Goal: Transaction & Acquisition: Register for event/course

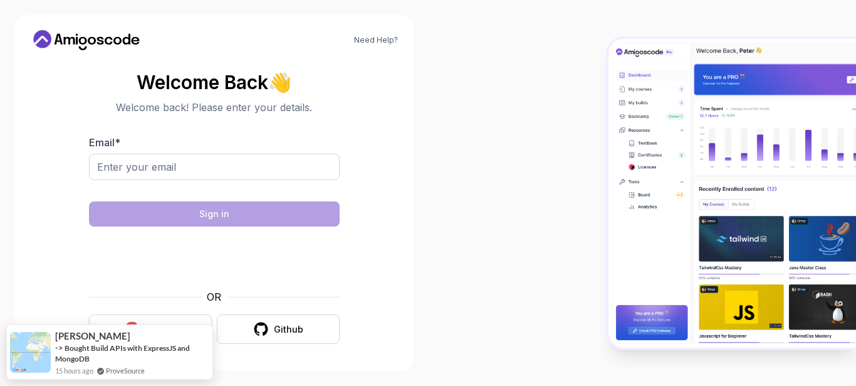
click at [165, 320] on button "Google" at bounding box center [150, 328] width 123 height 29
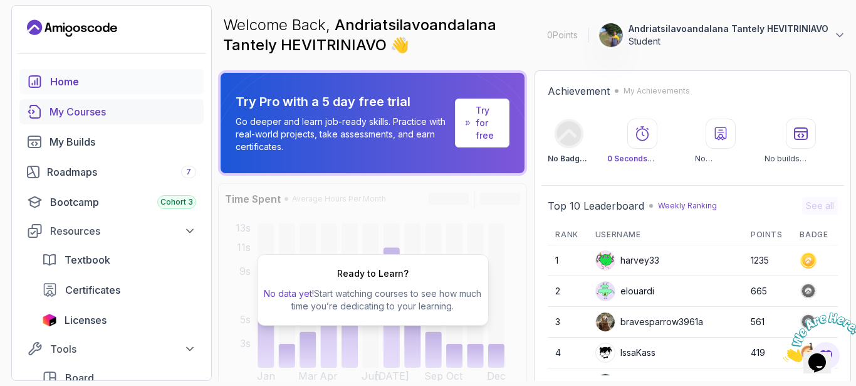
click at [78, 107] on div "My Courses" at bounding box center [123, 111] width 147 height 15
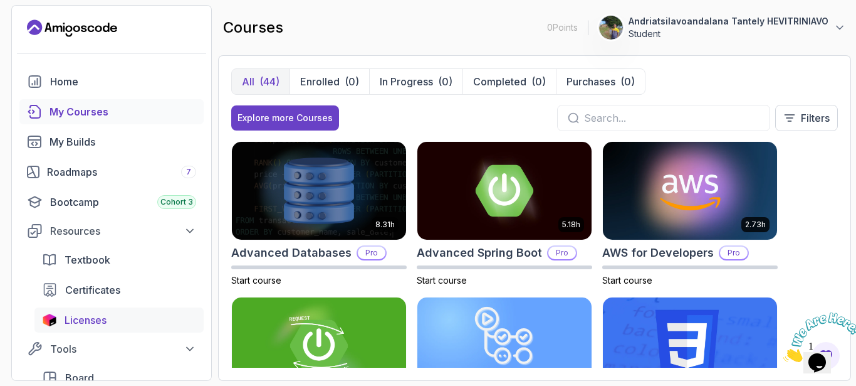
click at [87, 320] on span "Licenses" at bounding box center [86, 319] width 42 height 15
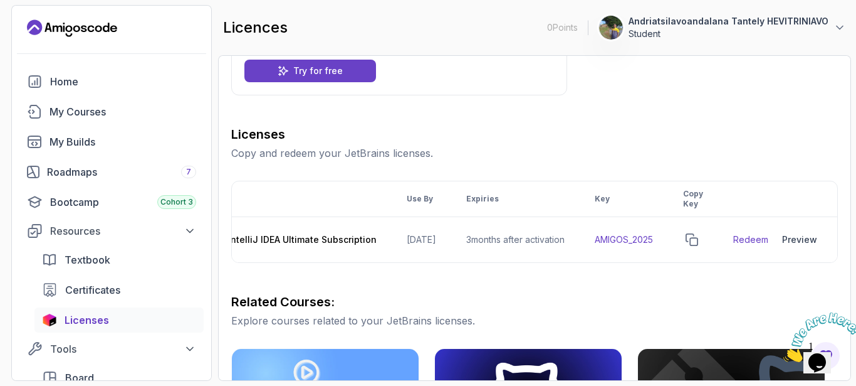
scroll to position [0, 100]
click at [622, 235] on td "AMIGOS_2025" at bounding box center [623, 240] width 88 height 46
click at [474, 241] on td "3 months after activation" at bounding box center [514, 240] width 129 height 46
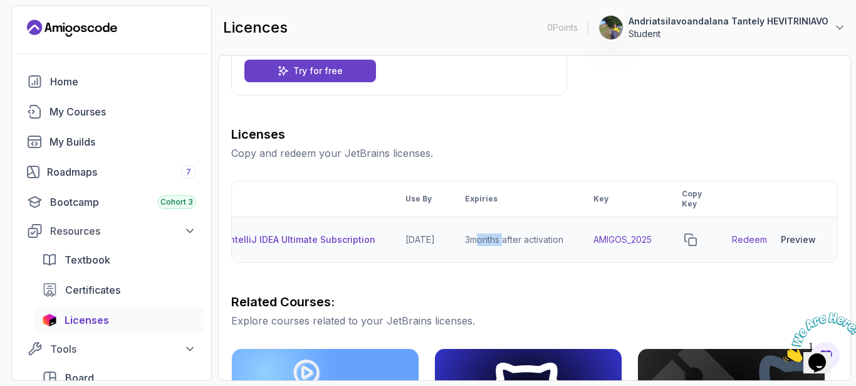
click at [794, 241] on div "Preview" at bounding box center [798, 239] width 35 height 13
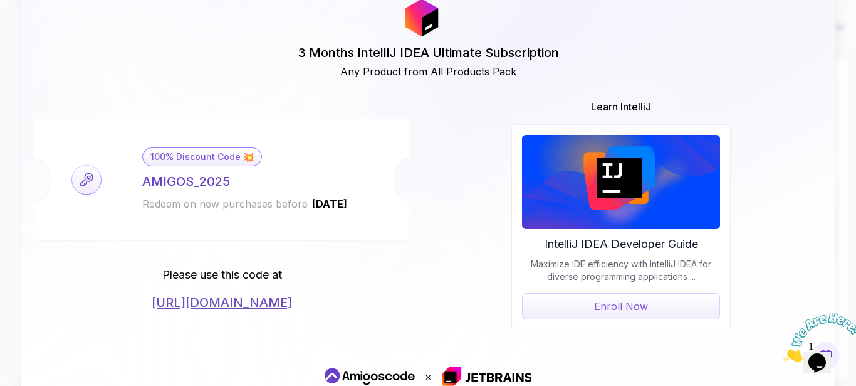
click at [212, 182] on div "AMIGOS_2025" at bounding box center [186, 181] width 88 height 18
click at [367, 213] on div "100% Discount Code 💥 AMIGOS_2025 Redeem on new purchases before 2026-06-12" at bounding box center [245, 179] width 247 height 122
drag, startPoint x: 365, startPoint y: 205, endPoint x: 316, endPoint y: 205, distance: 49.5
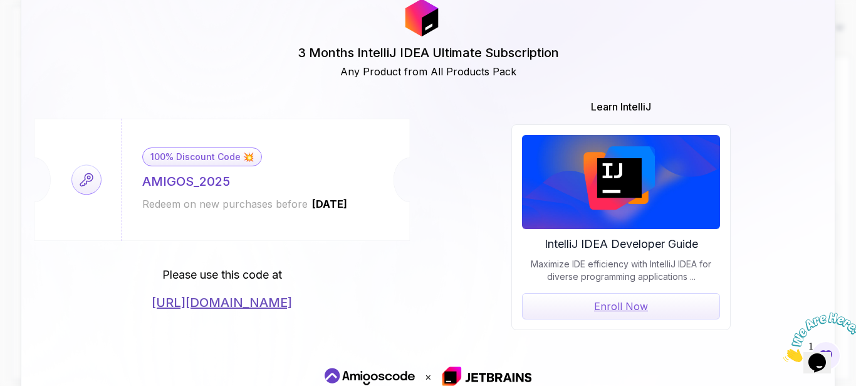
click at [316, 205] on span "2026-06-12" at bounding box center [330, 203] width 38 height 13
click at [636, 309] on link "Enroll Now" at bounding box center [621, 306] width 198 height 26
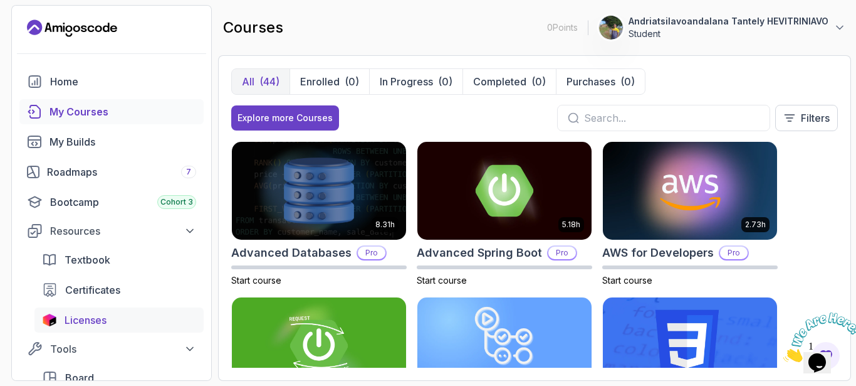
click at [81, 312] on span "Licenses" at bounding box center [86, 319] width 42 height 15
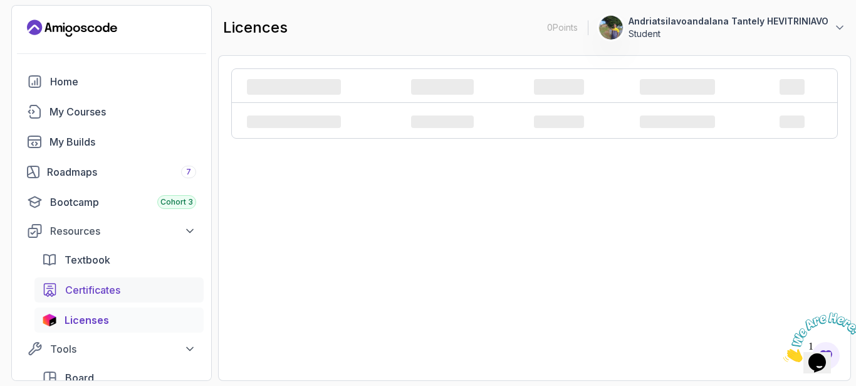
click at [104, 290] on span "Certificates" at bounding box center [92, 289] width 55 height 15
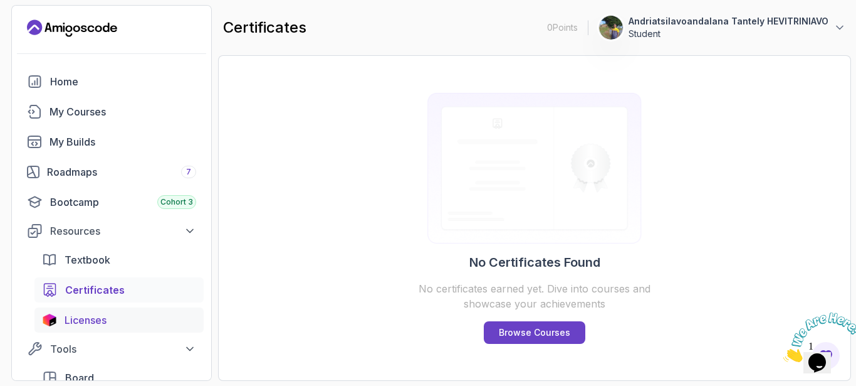
click at [83, 319] on span "Licenses" at bounding box center [86, 319] width 42 height 15
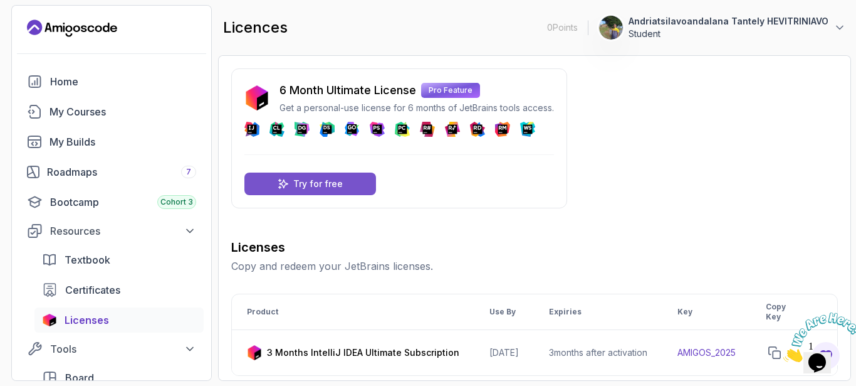
click at [339, 188] on p "Try for free" at bounding box center [318, 183] width 50 height 13
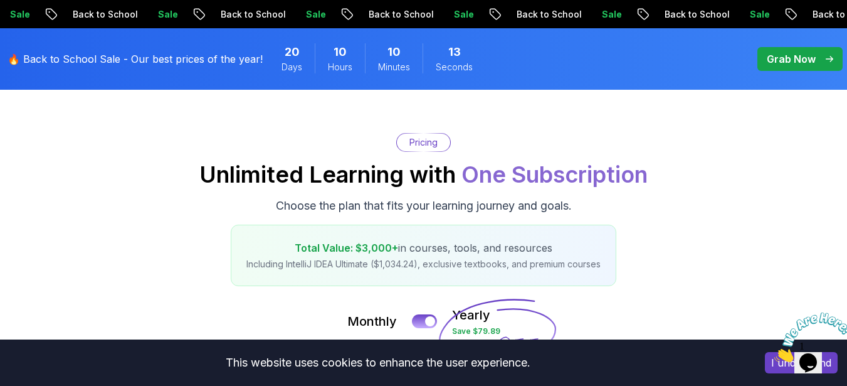
scroll to position [113, 0]
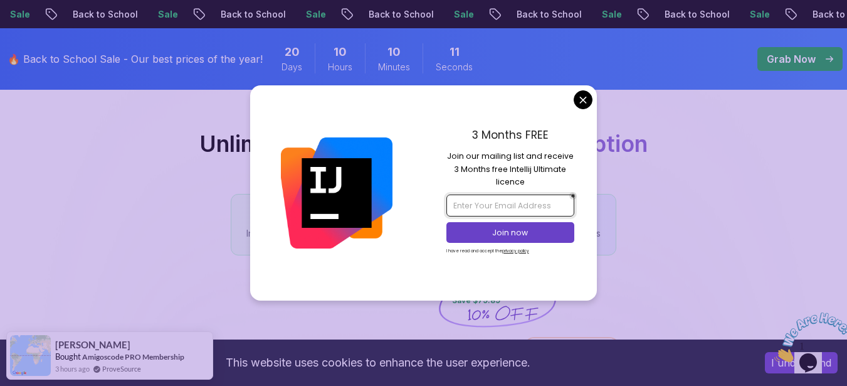
click at [475, 201] on input "email" at bounding box center [510, 204] width 128 height 21
click at [460, 208] on input "email" at bounding box center [510, 204] width 128 height 21
click at [460, 201] on input "email" at bounding box center [510, 204] width 128 height 21
click at [496, 200] on input "email" at bounding box center [510, 204] width 128 height 21
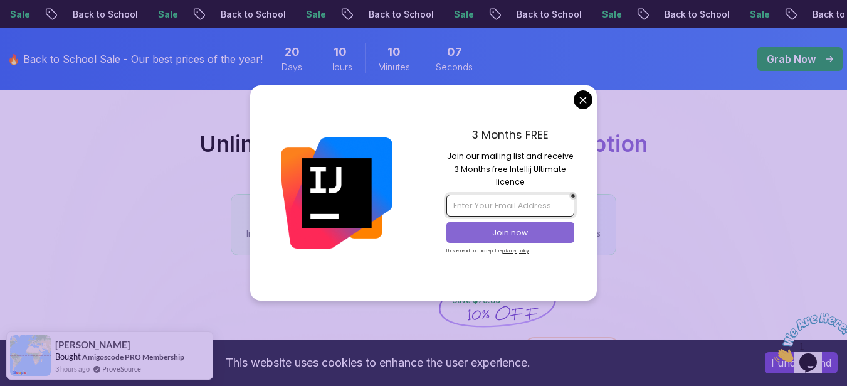
type input "[EMAIL_ADDRESS][DOMAIN_NAME]"
click at [527, 239] on button "Join now" at bounding box center [510, 232] width 128 height 21
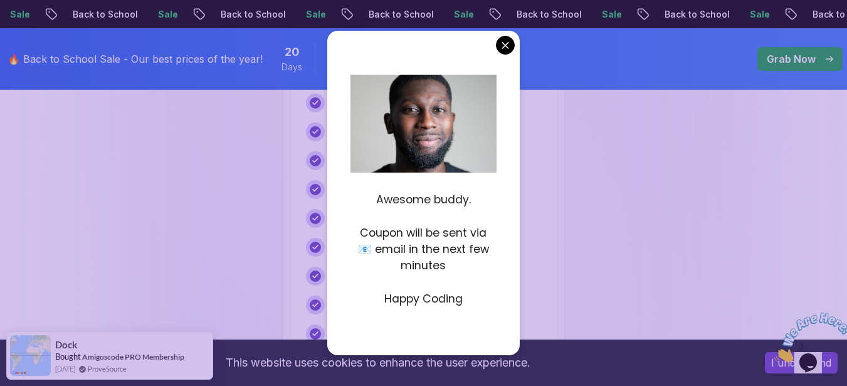
scroll to position [1241, 0]
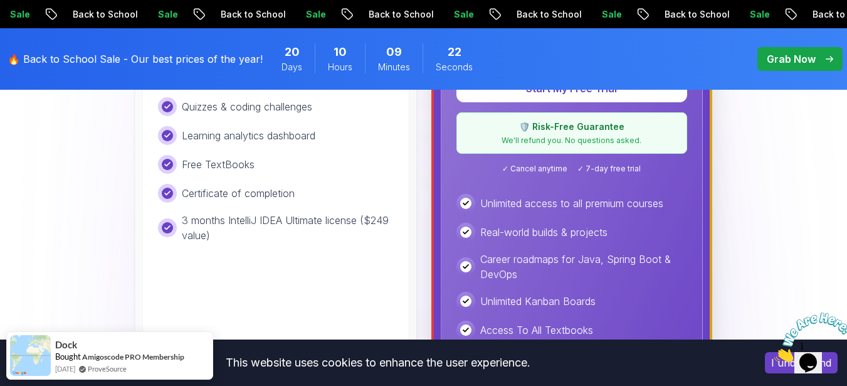
scroll to position [564, 0]
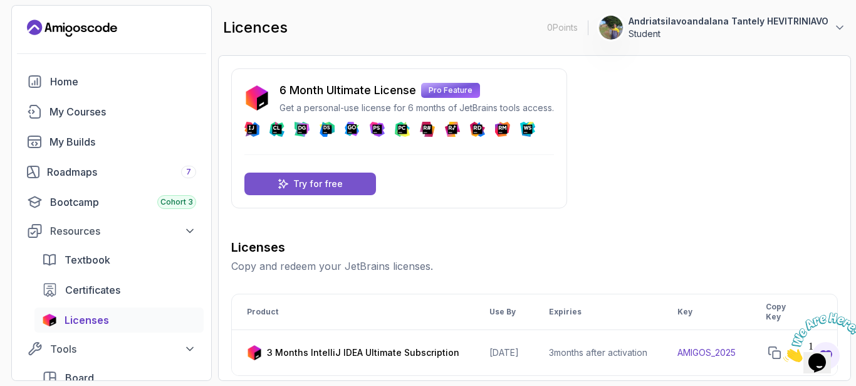
click at [344, 177] on div "Try for free" at bounding box center [310, 183] width 132 height 23
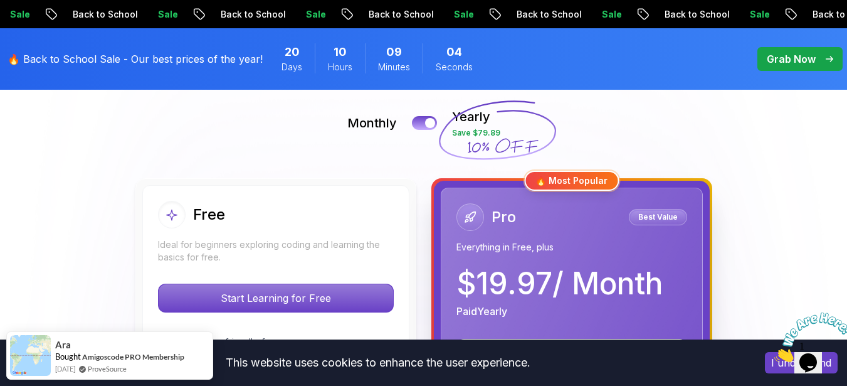
scroll to position [339, 0]
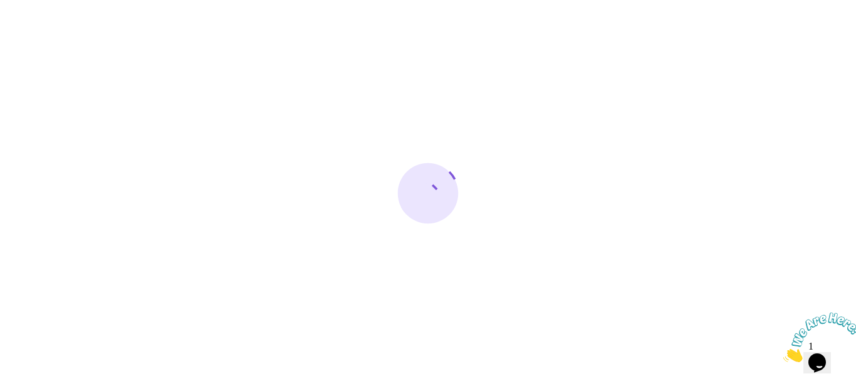
click at [821, 351] on img at bounding box center [823, 337] width 78 height 50
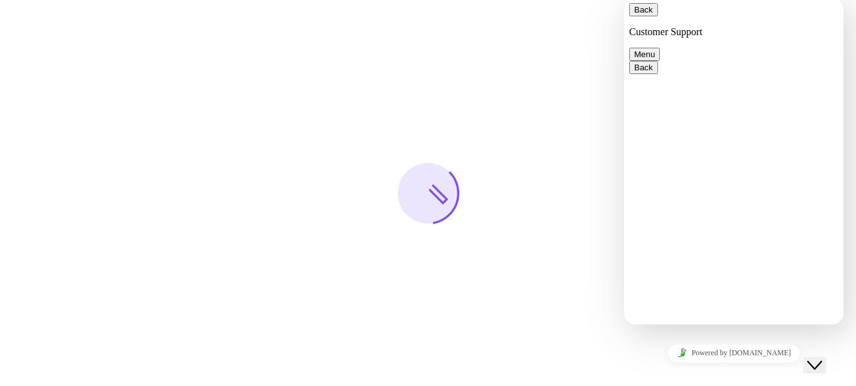
click at [821, 357] on icon "Close Chat This icon closes the chat window." at bounding box center [814, 364] width 15 height 15
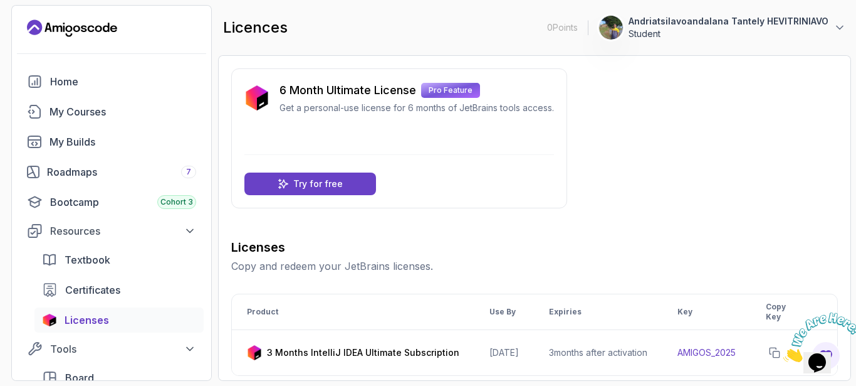
click at [90, 307] on link "Licenses" at bounding box center [118, 319] width 169 height 25
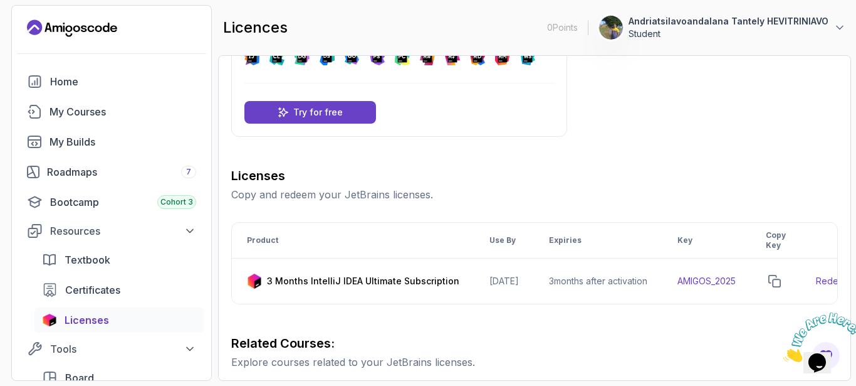
scroll to position [113, 0]
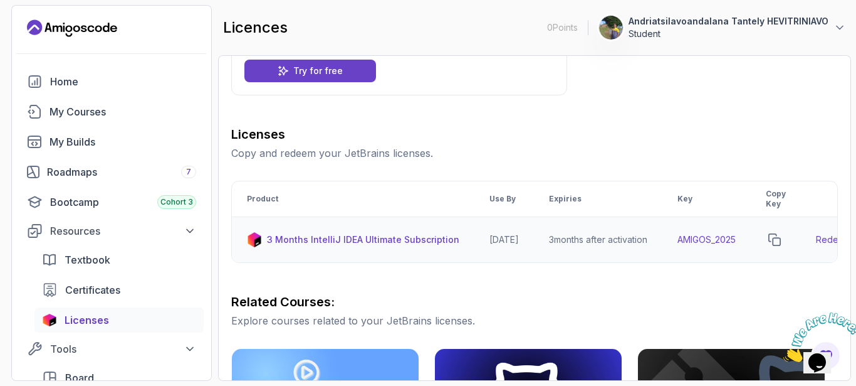
click at [377, 238] on p "3 Months IntelliJ IDEA Ultimate Subscription" at bounding box center [363, 239] width 192 height 13
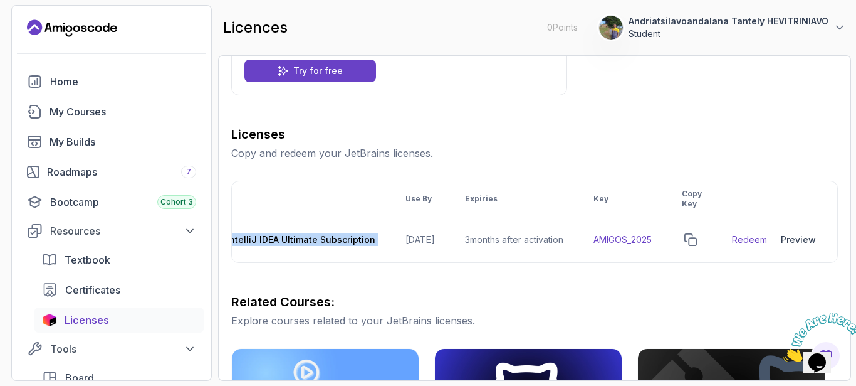
scroll to position [0, 0]
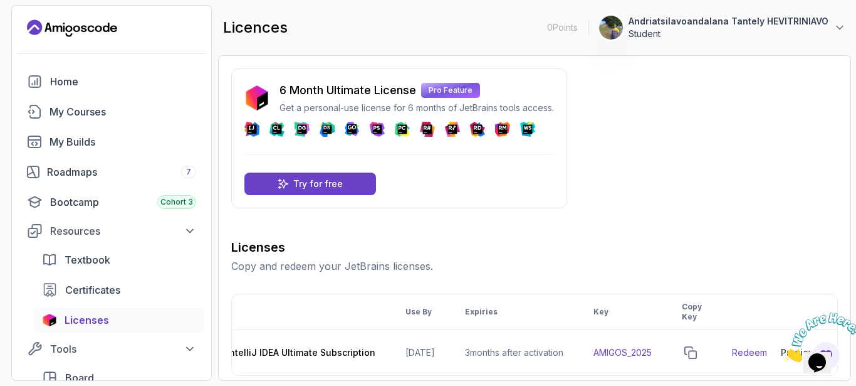
click at [331, 267] on p "Copy and redeem your JetBrains licenses." at bounding box center [534, 265] width 607 height 15
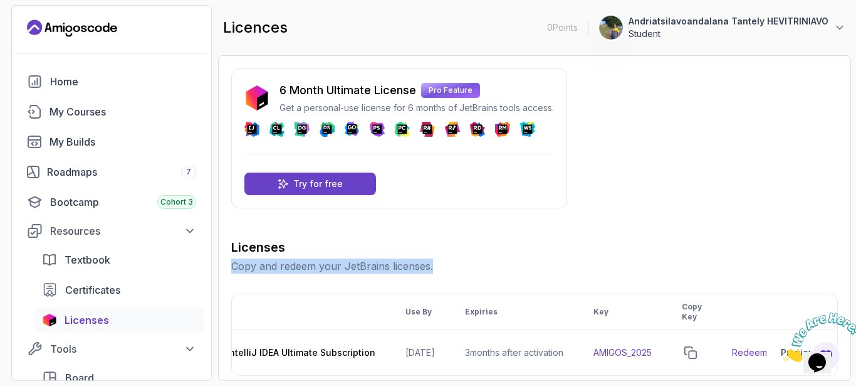
click at [331, 267] on p "Copy and redeem your JetBrains licenses." at bounding box center [534, 265] width 607 height 15
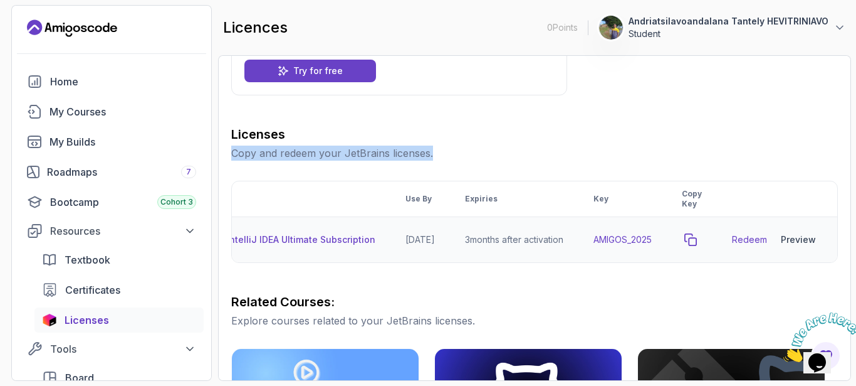
click at [694, 236] on icon "copy-button" at bounding box center [691, 239] width 13 height 13
click at [693, 238] on icon "copy-button" at bounding box center [690, 239] width 11 height 11
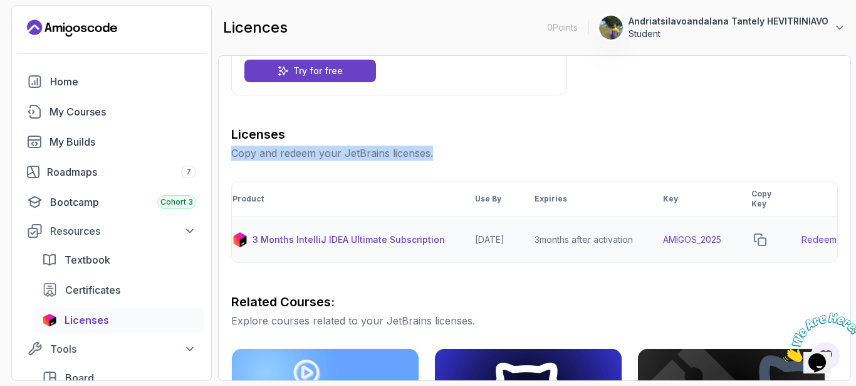
scroll to position [0, 0]
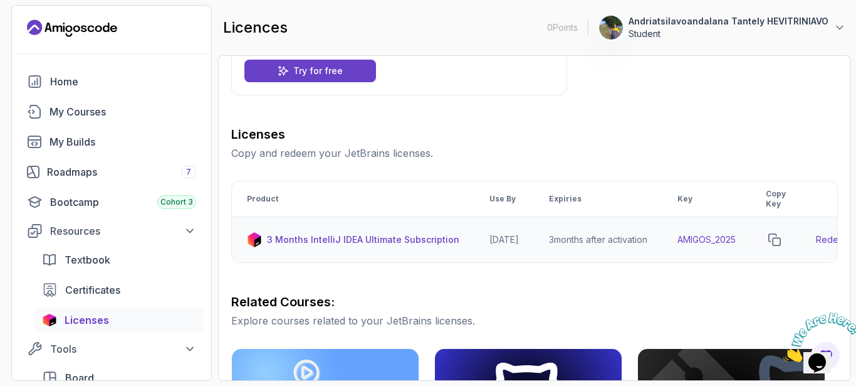
click at [403, 234] on p "3 Months IntelliJ IDEA Ultimate Subscription" at bounding box center [363, 239] width 192 height 13
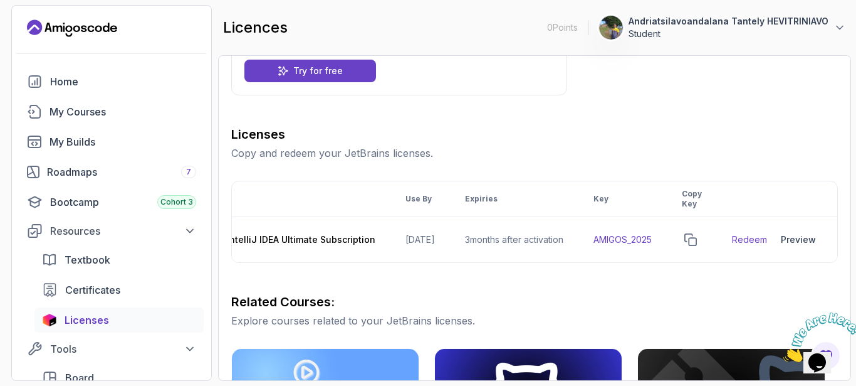
scroll to position [0, 92]
click at [757, 239] on link "Redeem" at bounding box center [749, 239] width 35 height 13
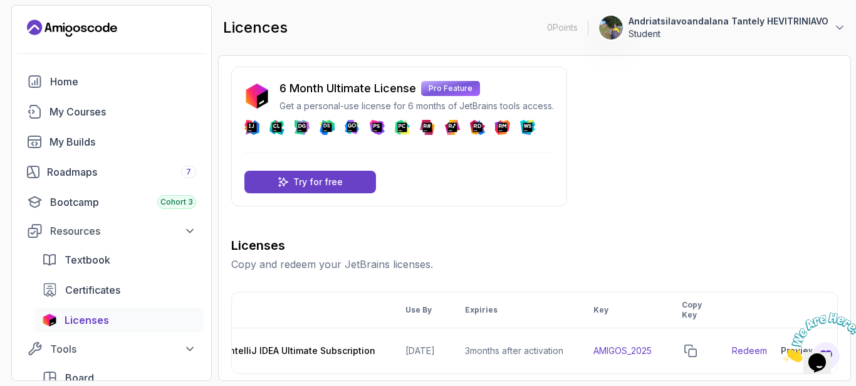
scroll to position [0, 0]
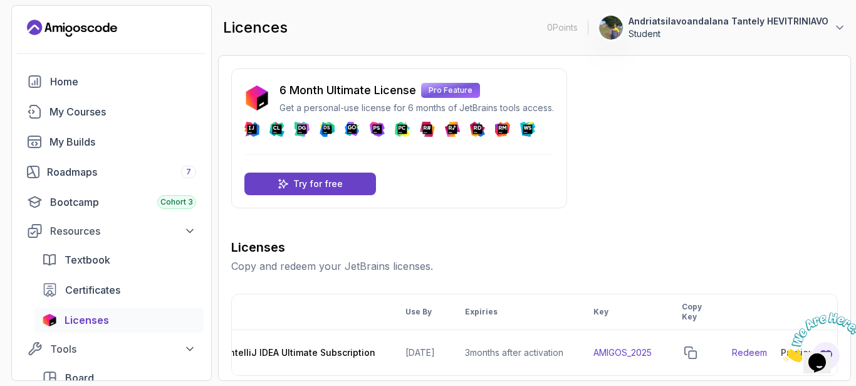
click at [103, 317] on span "Licenses" at bounding box center [87, 319] width 45 height 15
click at [429, 127] on icon at bounding box center [429, 128] width 3 height 4
drag, startPoint x: 350, startPoint y: 267, endPoint x: 468, endPoint y: 300, distance: 122.5
click at [355, 271] on p "Copy and redeem your JetBrains licenses." at bounding box center [534, 265] width 607 height 15
click at [535, 302] on th "Expiries" at bounding box center [514, 312] width 129 height 36
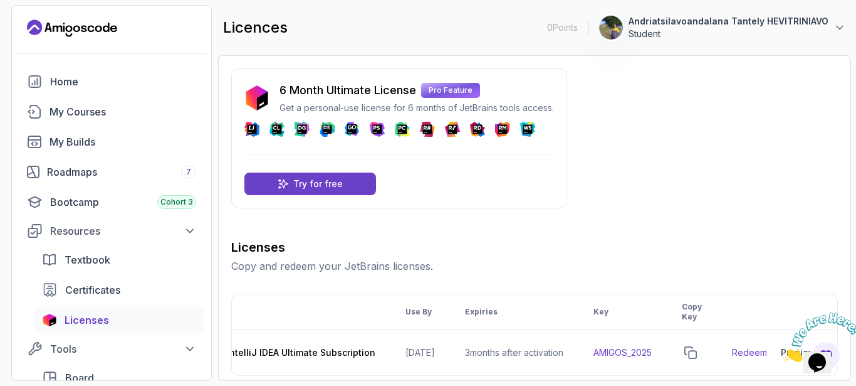
scroll to position [24, 0]
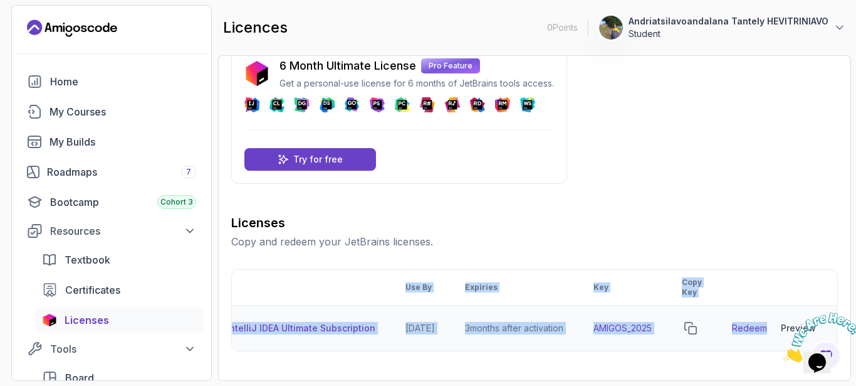
drag, startPoint x: 649, startPoint y: 381, endPoint x: 740, endPoint y: 349, distance: 96.6
click at [740, 349] on section "0 Points 1 Andriatsilavoandalana Tantely HEVITRINIAVO Student Home My Courses M…" at bounding box center [428, 193] width 856 height 386
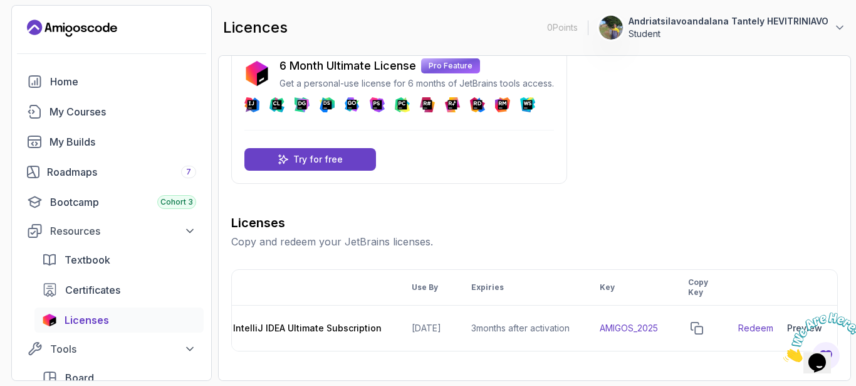
scroll to position [0, 0]
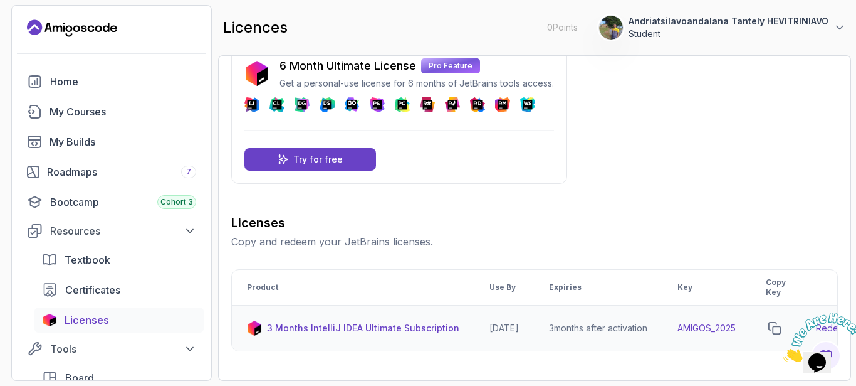
click at [317, 325] on p "3 Months IntelliJ IDEA Ultimate Subscription" at bounding box center [363, 328] width 192 height 13
click at [356, 237] on p "Copy and redeem your JetBrains licenses." at bounding box center [534, 241] width 607 height 15
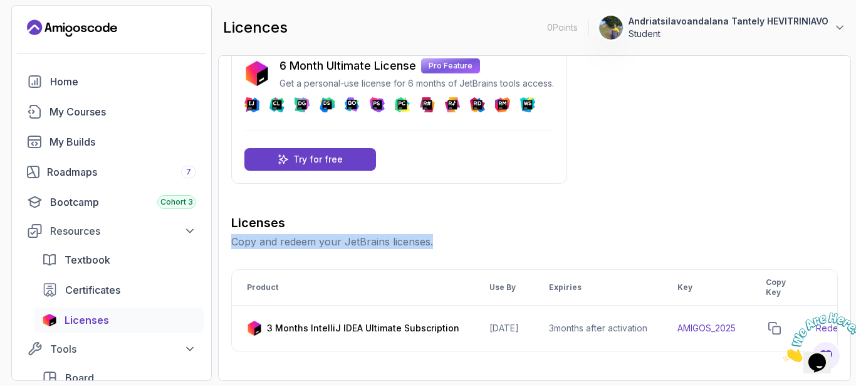
click at [356, 237] on p "Copy and redeem your JetBrains licenses." at bounding box center [534, 241] width 607 height 15
click at [356, 240] on p "Copy and redeem your JetBrains licenses." at bounding box center [534, 241] width 607 height 15
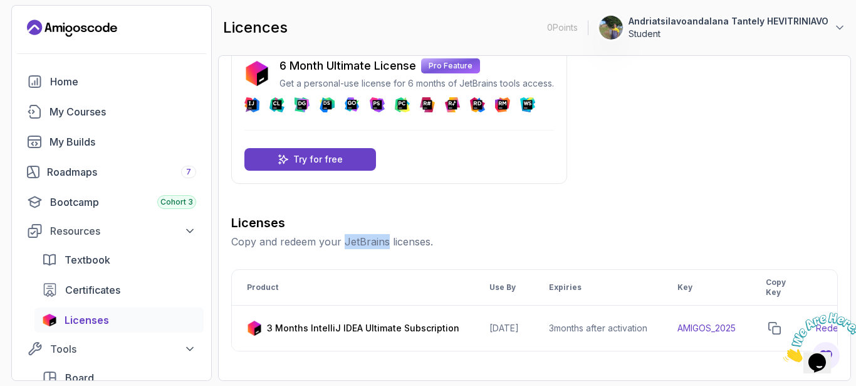
click at [356, 240] on p "Copy and redeem your JetBrains licenses." at bounding box center [534, 241] width 607 height 15
click at [313, 243] on p "Copy and redeem your JetBrains licenses." at bounding box center [534, 241] width 607 height 15
drag, startPoint x: 261, startPoint y: 242, endPoint x: 401, endPoint y: 240, distance: 139.8
click at [401, 240] on p "Copy and redeem your JetBrains licenses." at bounding box center [534, 241] width 607 height 15
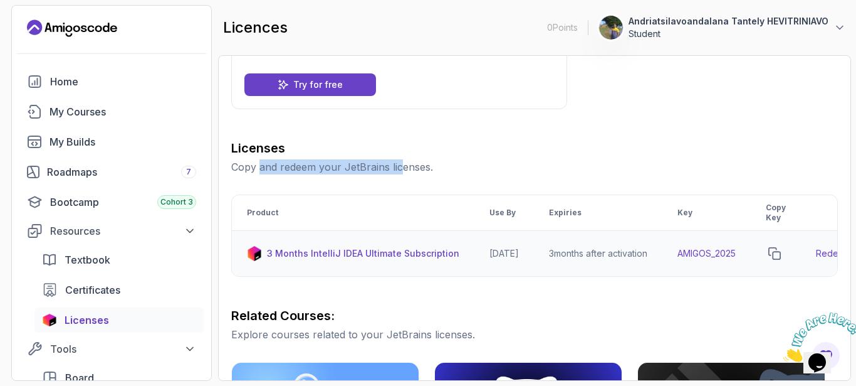
scroll to position [137, 0]
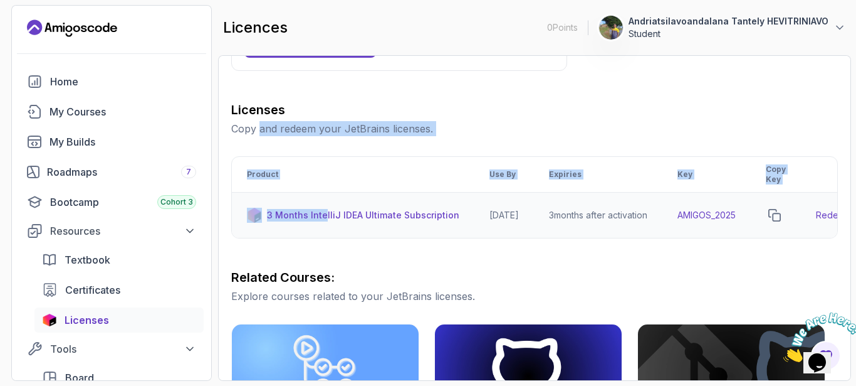
click at [323, 213] on p "3 Months IntelliJ IDEA Ultimate Subscription" at bounding box center [363, 215] width 192 height 13
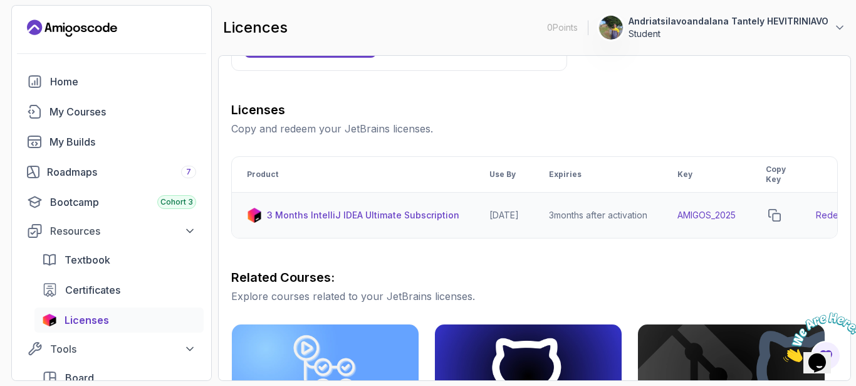
click at [335, 213] on p "3 Months IntelliJ IDEA Ultimate Subscription" at bounding box center [363, 215] width 192 height 13
click at [481, 212] on td "2026-06-12" at bounding box center [505, 215] width 60 height 46
drag, startPoint x: 481, startPoint y: 212, endPoint x: 562, endPoint y: 212, distance: 80.9
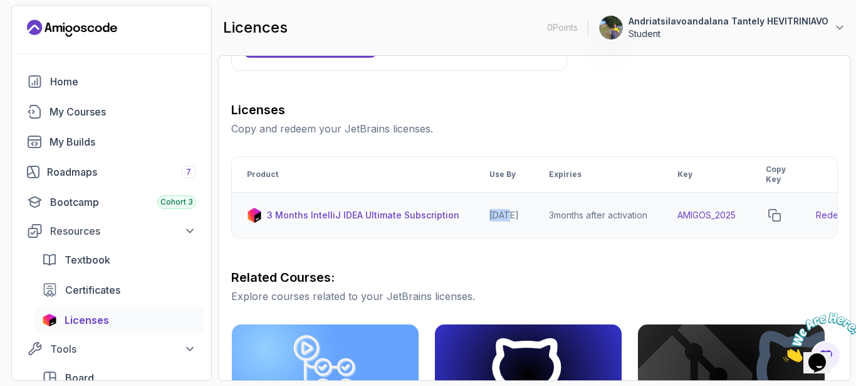
click at [481, 212] on td "2026-06-12" at bounding box center [505, 215] width 60 height 46
click at [720, 214] on td "AMIGOS_2025" at bounding box center [707, 215] width 88 height 46
click at [730, 213] on td "AMIGOS_2025" at bounding box center [707, 215] width 88 height 46
click at [781, 213] on icon "copy-button" at bounding box center [775, 215] width 13 height 13
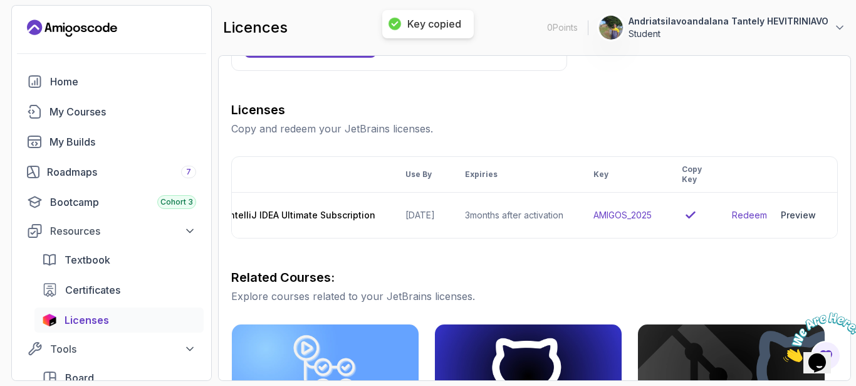
scroll to position [0, 100]
click at [786, 213] on div "Preview" at bounding box center [798, 215] width 35 height 13
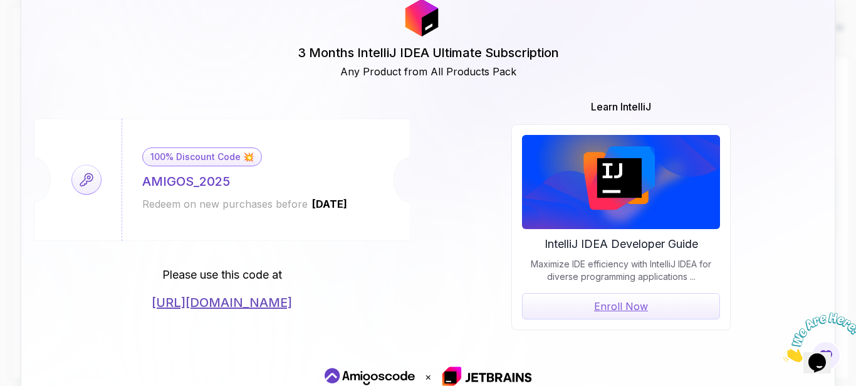
click at [616, 308] on link "Enroll Now" at bounding box center [621, 306] width 198 height 26
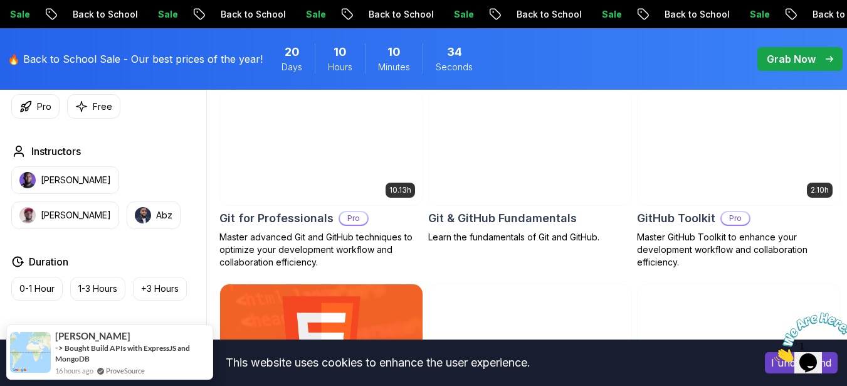
scroll to position [1580, 0]
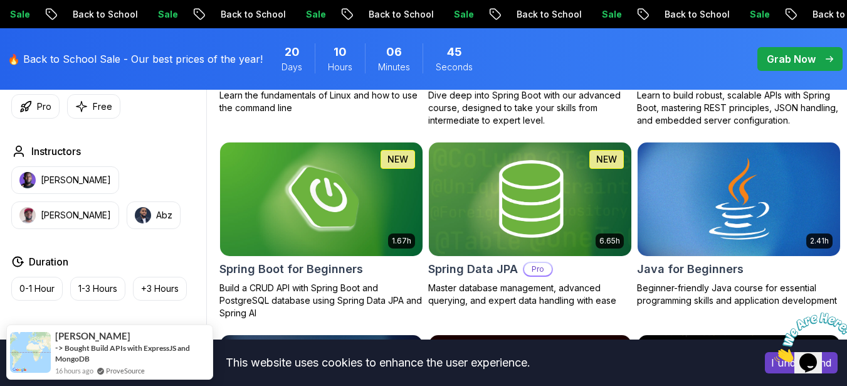
scroll to position [564, 0]
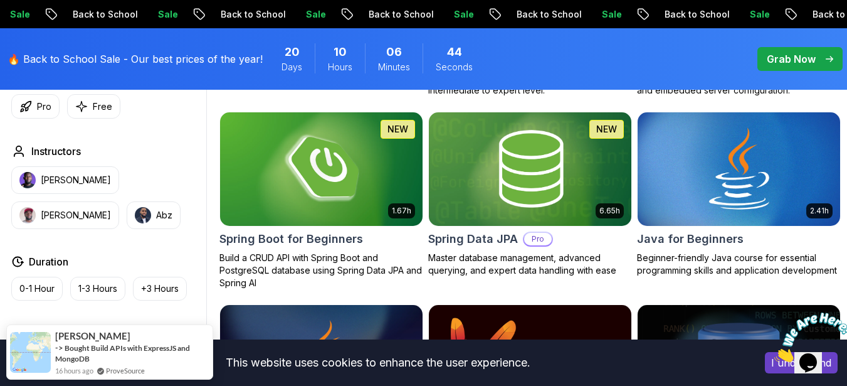
click at [362, 226] on img at bounding box center [321, 168] width 202 height 113
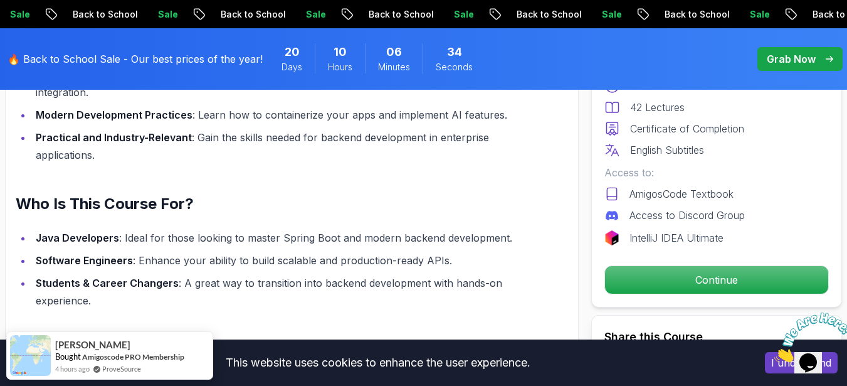
scroll to position [1128, 0]
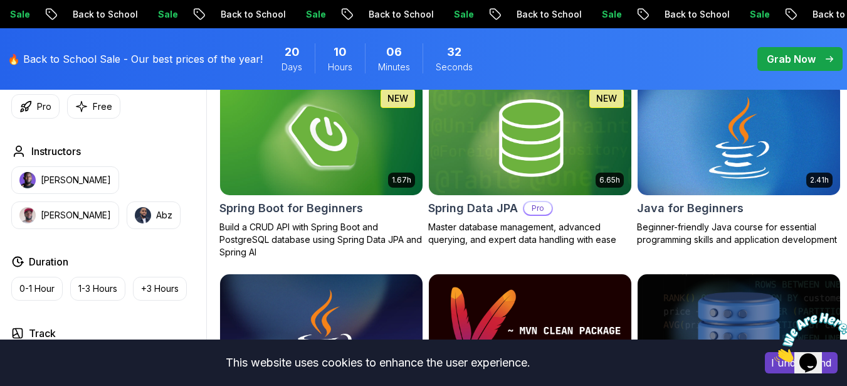
scroll to position [564, 0]
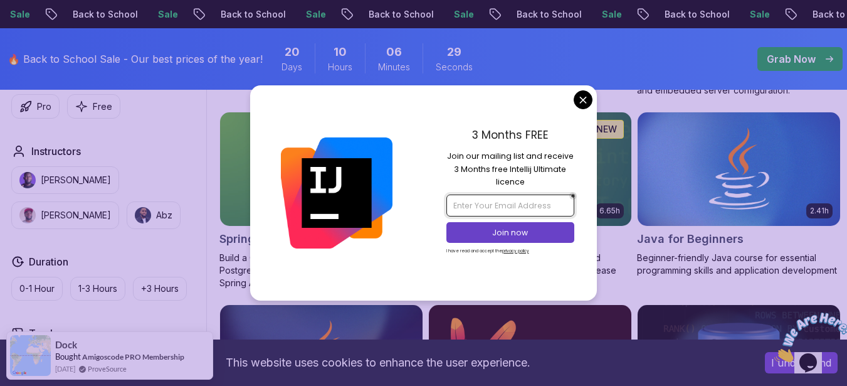
click at [522, 205] on input "email" at bounding box center [510, 204] width 128 height 21
type input "[EMAIL_ADDRESS][DOMAIN_NAME]"
click at [503, 235] on p "Join now" at bounding box center [510, 232] width 104 height 11
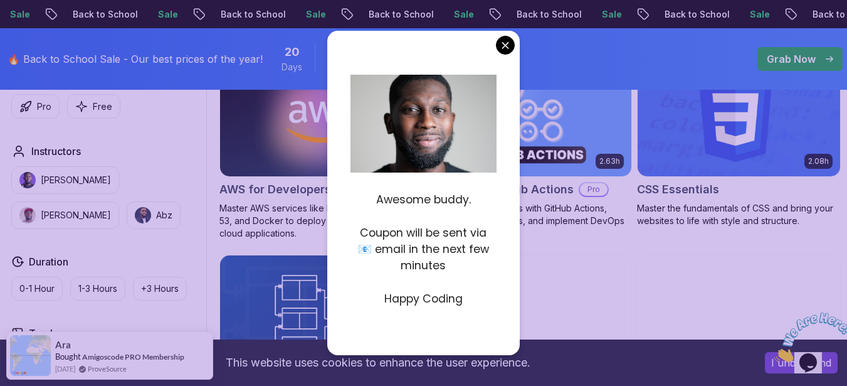
scroll to position [1016, 0]
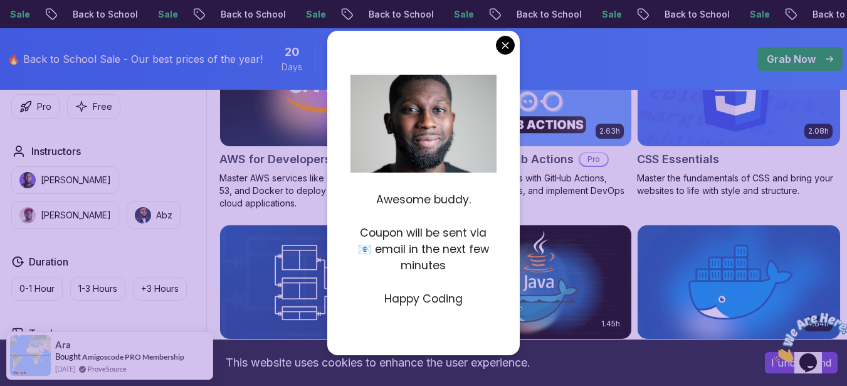
click at [448, 299] on p "Happy Coding" at bounding box center [423, 298] width 146 height 16
drag, startPoint x: 448, startPoint y: 299, endPoint x: 449, endPoint y: 287, distance: 12.0
click at [448, 298] on p "Happy Coding" at bounding box center [423, 298] width 146 height 16
